Goal: Find specific page/section: Find specific page/section

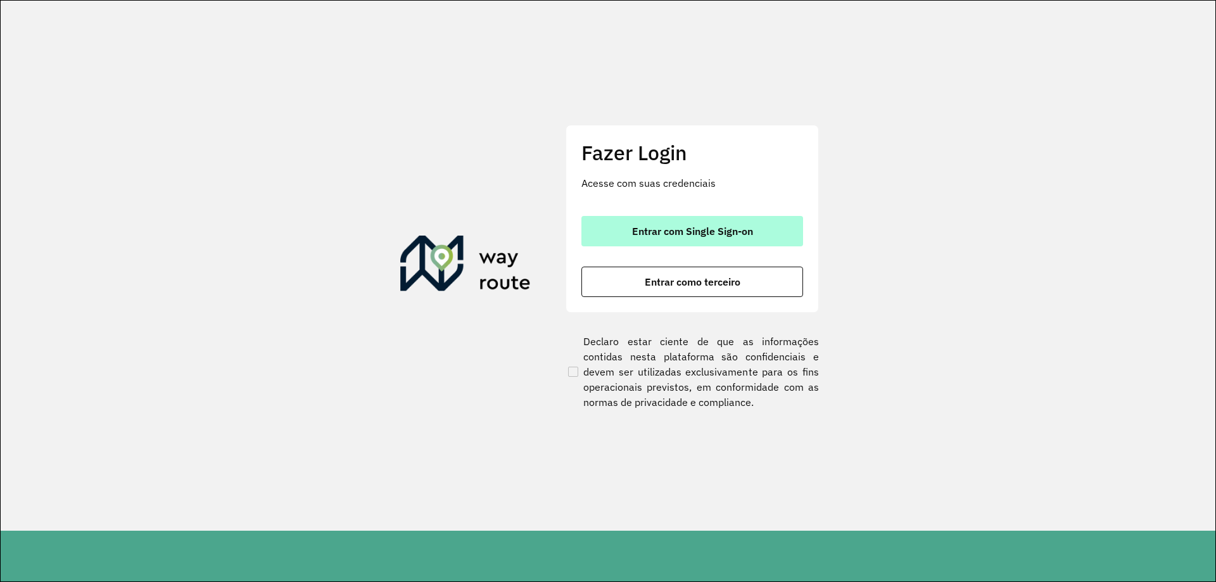
click at [625, 232] on button "Entrar com Single Sign-on" at bounding box center [693, 231] width 222 height 30
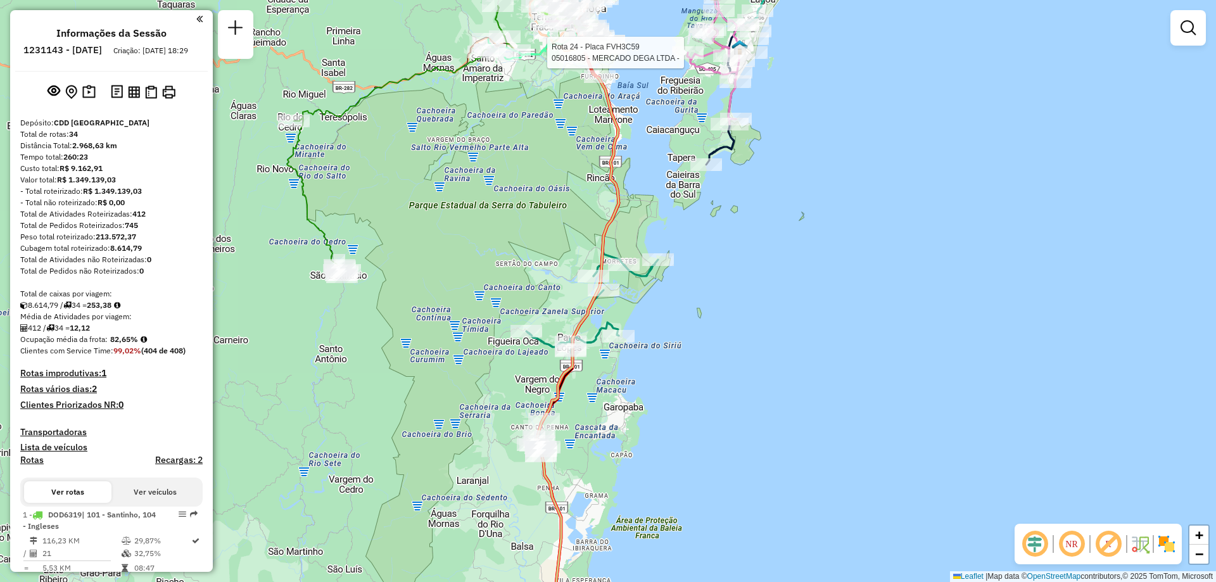
scroll to position [2296, 0]
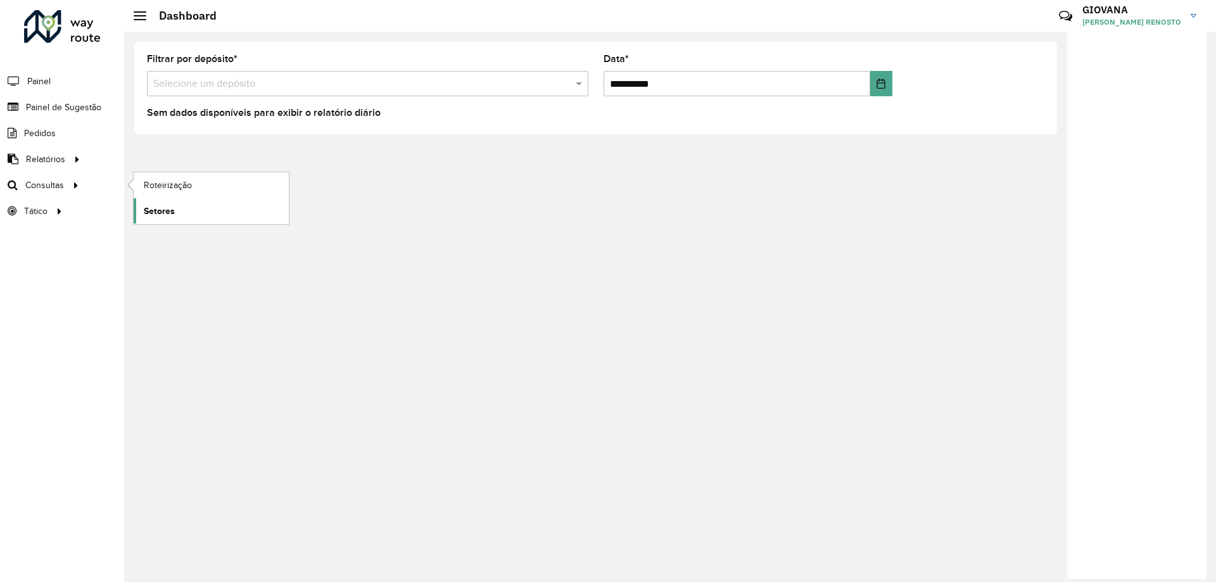
click at [163, 209] on span "Setores" at bounding box center [159, 211] width 31 height 13
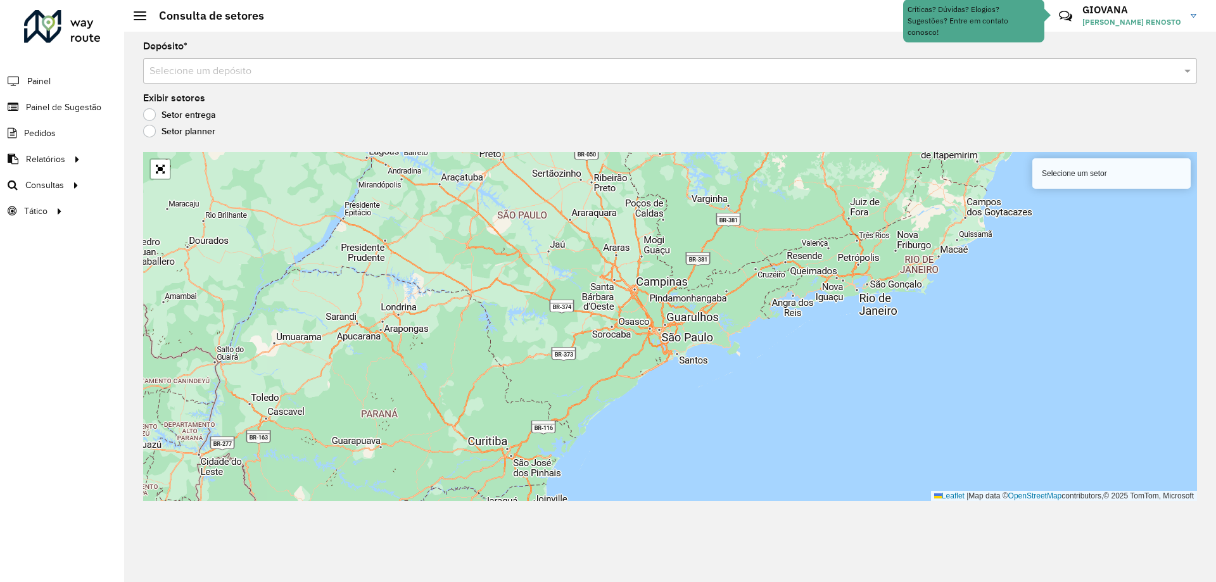
click at [261, 82] on div "Selecione um depósito" at bounding box center [670, 70] width 1054 height 25
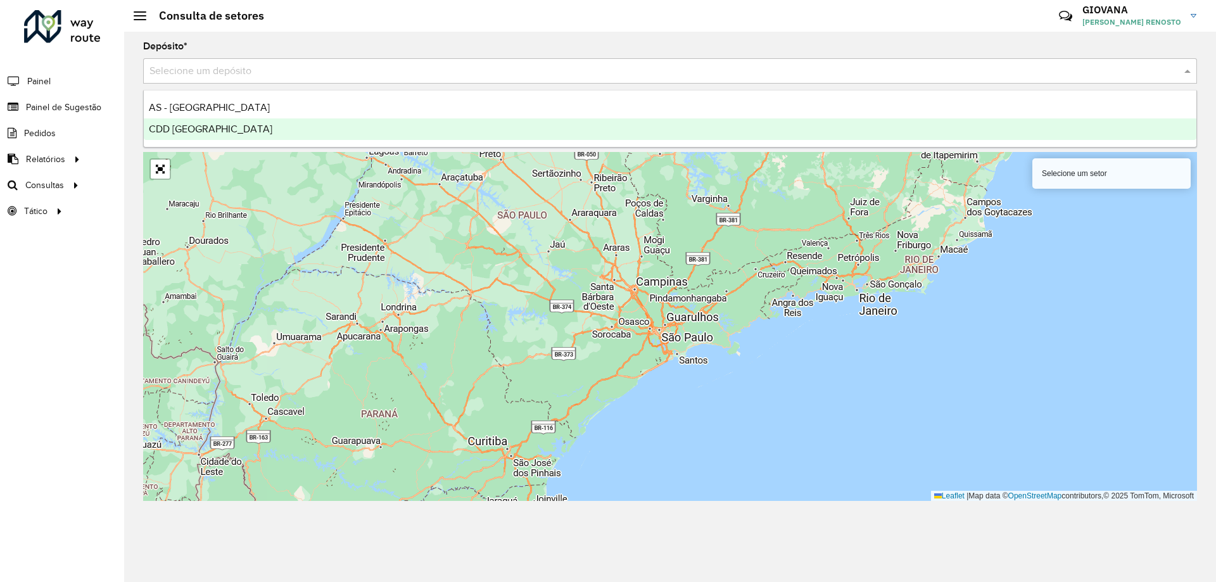
click at [195, 142] on ng-dropdown-panel "AS - Florianópolis CDD Florianópolis" at bounding box center [670, 119] width 1054 height 58
click at [208, 126] on span "CDD [GEOGRAPHIC_DATA]" at bounding box center [211, 129] width 124 height 11
